Goal: Information Seeking & Learning: Find specific page/section

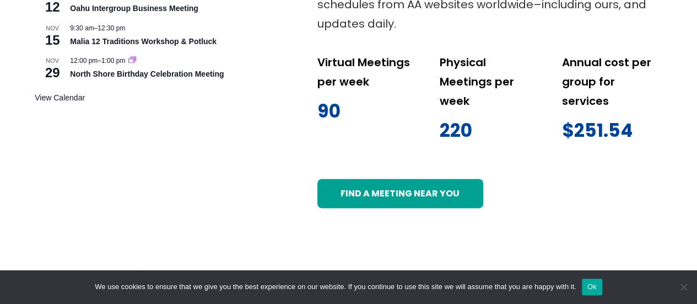
scroll to position [717, 0]
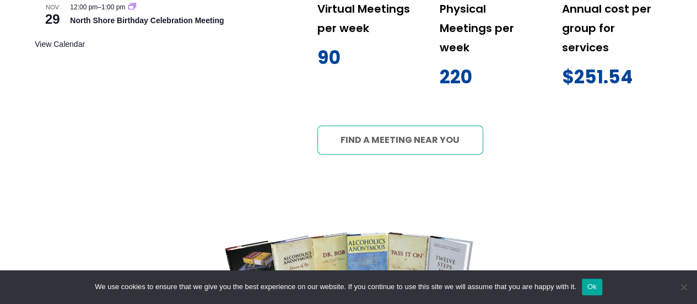
click at [411, 144] on link "Find a meeting near you" at bounding box center [401, 139] width 166 height 29
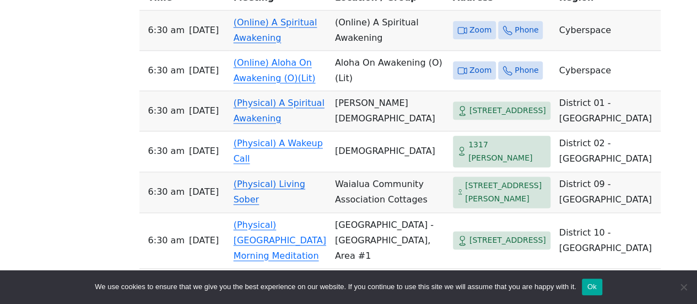
scroll to position [662, 0]
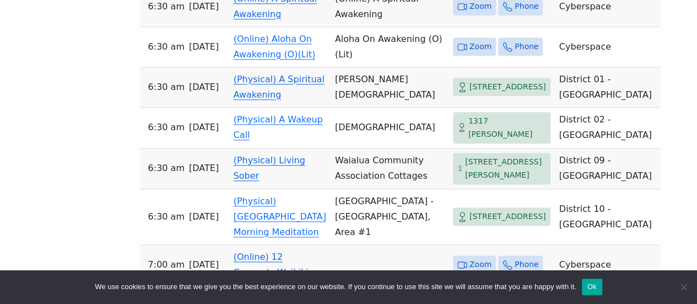
click at [470, 94] on span "[STREET_ADDRESS]" at bounding box center [508, 87] width 77 height 14
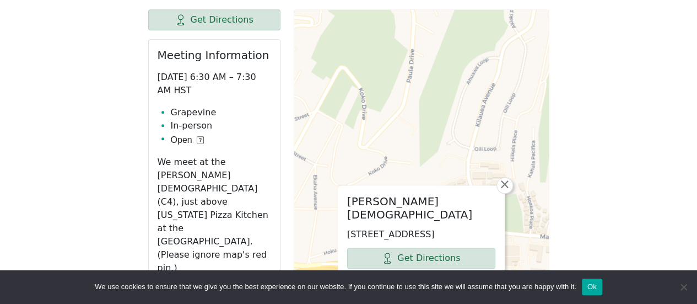
scroll to position [700, 0]
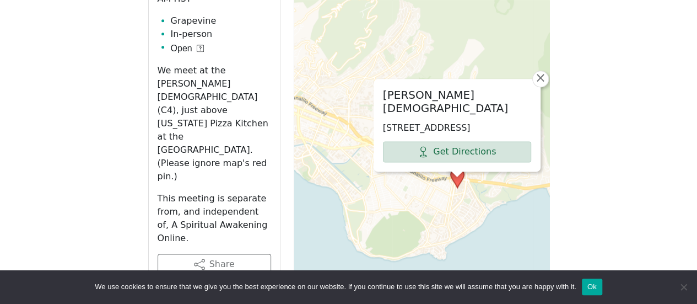
drag, startPoint x: 518, startPoint y: 216, endPoint x: 466, endPoint y: 181, distance: 62.7
click at [466, 181] on div "[PERSON_NAME][DEMOGRAPHIC_DATA] [STREET_ADDRESS] Get Directions × Leaflet | © O…" at bounding box center [422, 193] width 256 height 551
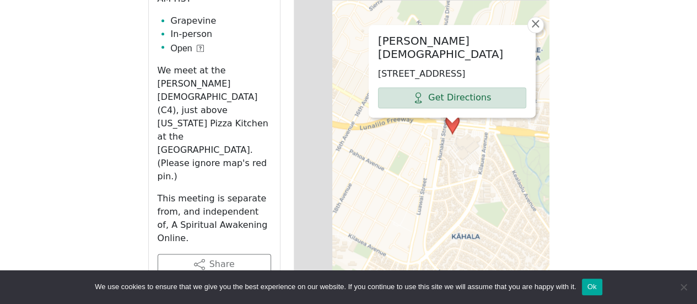
drag, startPoint x: 465, startPoint y: 189, endPoint x: 528, endPoint y: 179, distance: 64.2
click at [528, 179] on div "[PERSON_NAME][DEMOGRAPHIC_DATA] [STREET_ADDRESS] Get Directions × Leaflet | © O…" at bounding box center [422, 193] width 256 height 551
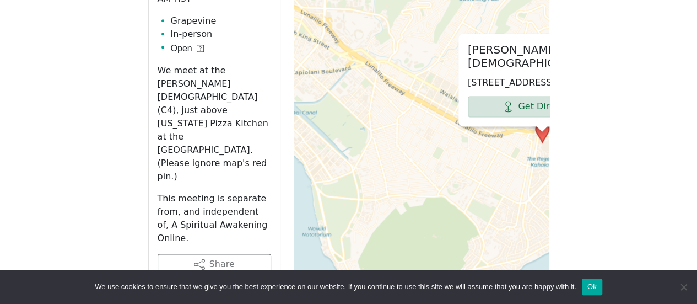
drag, startPoint x: 424, startPoint y: 200, endPoint x: 505, endPoint y: 169, distance: 86.5
click at [505, 169] on div "[PERSON_NAME][DEMOGRAPHIC_DATA] [STREET_ADDRESS] Get Directions × Leaflet | © O…" at bounding box center [422, 193] width 256 height 551
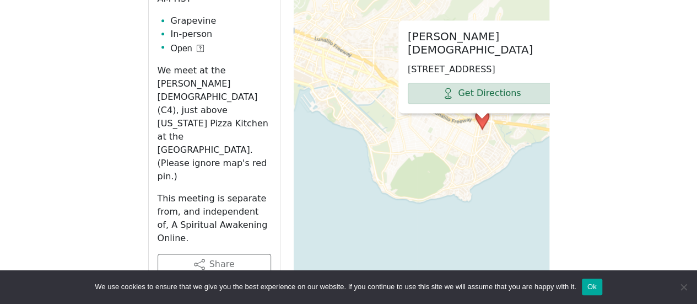
drag, startPoint x: 617, startPoint y: 106, endPoint x: 518, endPoint y: 170, distance: 117.9
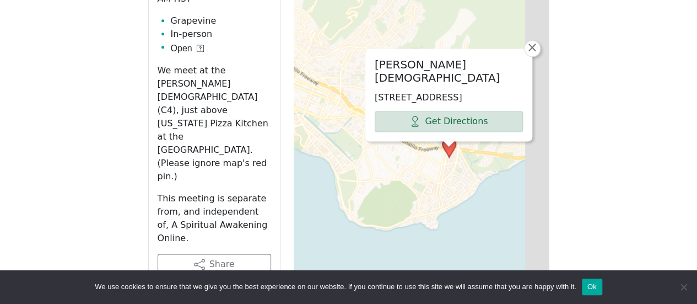
drag, startPoint x: 465, startPoint y: 149, endPoint x: 407, endPoint y: 195, distance: 73.9
click at [407, 195] on div "[PERSON_NAME][DEMOGRAPHIC_DATA] [STREET_ADDRESS] Get Directions × Leaflet | © O…" at bounding box center [422, 193] width 256 height 551
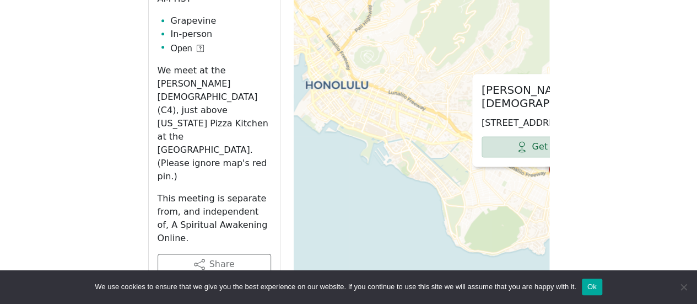
drag, startPoint x: 335, startPoint y: 137, endPoint x: 468, endPoint y: 145, distance: 132.6
click at [468, 145] on div "[PERSON_NAME][DEMOGRAPHIC_DATA] [STREET_ADDRESS] Get Directions × Leaflet | © O…" at bounding box center [422, 193] width 256 height 551
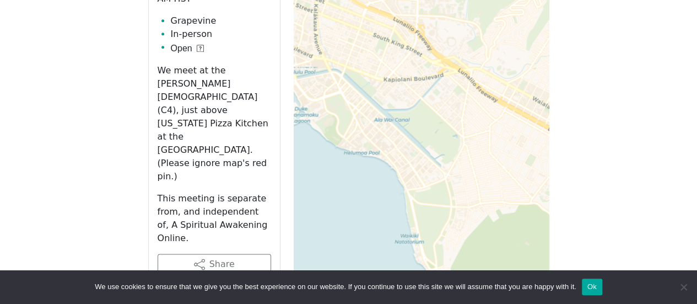
drag, startPoint x: 445, startPoint y: 180, endPoint x: 487, endPoint y: 180, distance: 41.9
click at [437, 168] on div "[PERSON_NAME][DEMOGRAPHIC_DATA] [STREET_ADDRESS] Get Directions × Leaflet | © O…" at bounding box center [422, 193] width 256 height 551
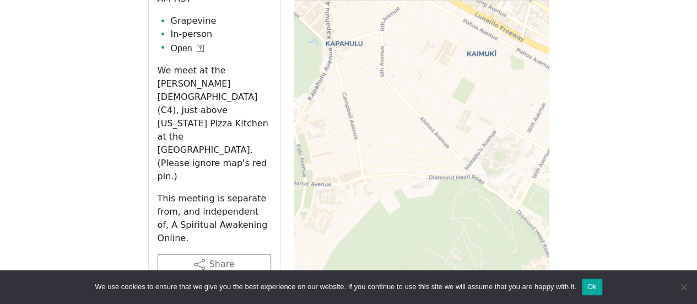
drag, startPoint x: 447, startPoint y: 178, endPoint x: 315, endPoint y: 186, distance: 132.5
click at [315, 186] on div "[PERSON_NAME][DEMOGRAPHIC_DATA] [STREET_ADDRESS] Get Directions × Leaflet | © O…" at bounding box center [422, 193] width 256 height 551
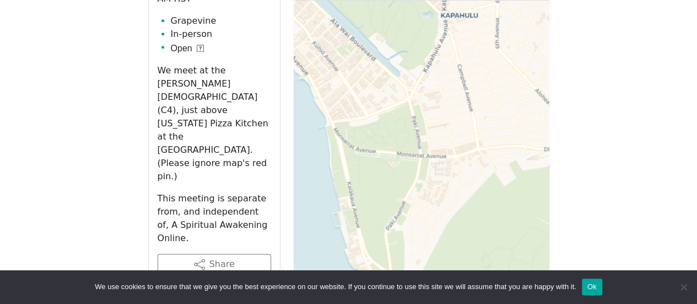
drag, startPoint x: 447, startPoint y: 182, endPoint x: 562, endPoint y: 154, distance: 118.6
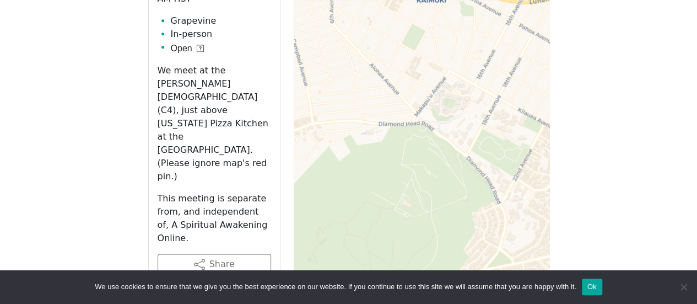
drag, startPoint x: 473, startPoint y: 190, endPoint x: 308, endPoint y: 165, distance: 167.3
click at [308, 165] on div "[PERSON_NAME][DEMOGRAPHIC_DATA] [STREET_ADDRESS] Get Directions × Leaflet | © O…" at bounding box center [422, 193] width 256 height 551
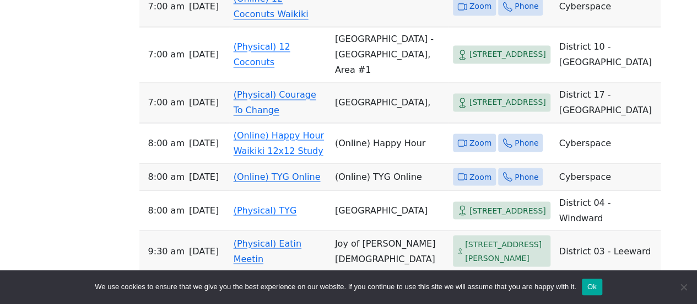
scroll to position [937, 0]
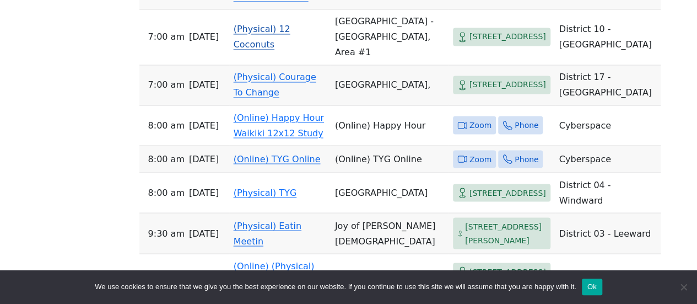
click at [470, 44] on span "[STREET_ADDRESS]" at bounding box center [508, 37] width 77 height 14
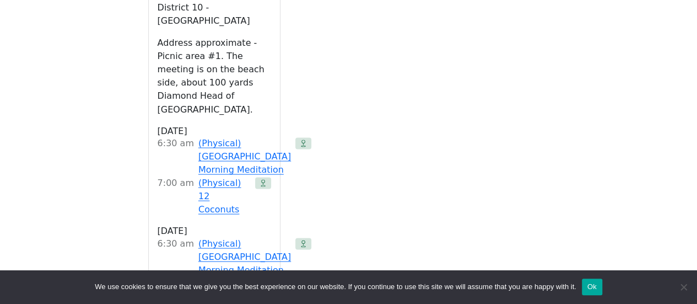
scroll to position [534, 0]
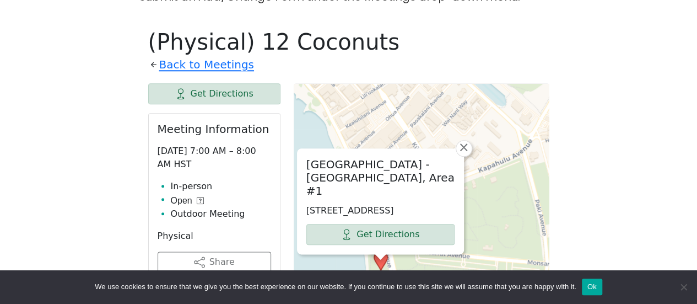
drag, startPoint x: 455, startPoint y: 186, endPoint x: 415, endPoint y: 89, distance: 105.8
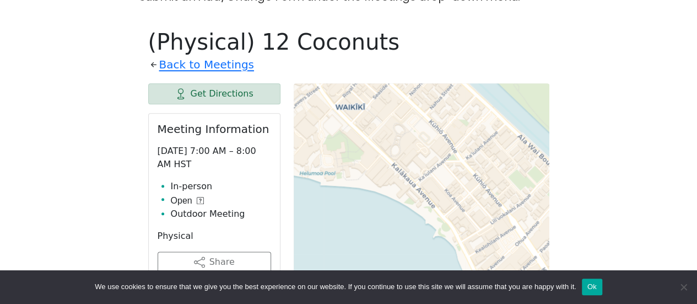
drag, startPoint x: 402, startPoint y: 91, endPoint x: 548, endPoint y: 223, distance: 196.7
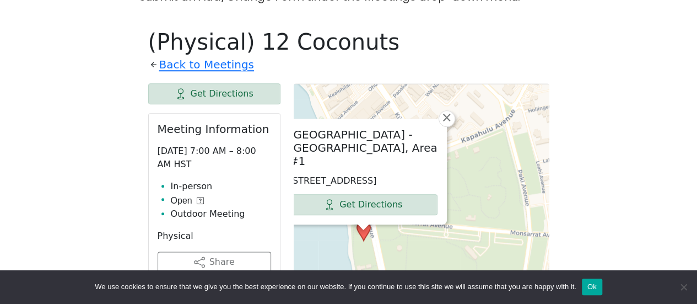
drag, startPoint x: 504, startPoint y: 245, endPoint x: 349, endPoint y: 94, distance: 216.8
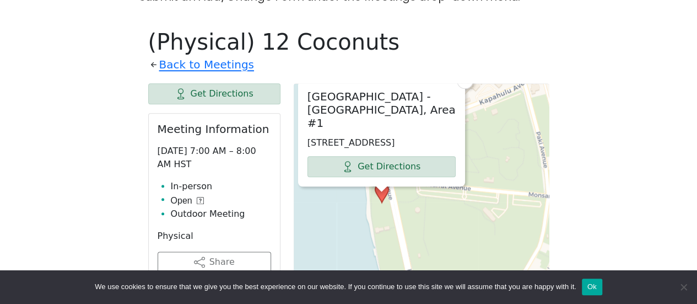
drag, startPoint x: 490, startPoint y: 170, endPoint x: 508, endPoint y: 132, distance: 42.2
